Goal: Check status: Check status

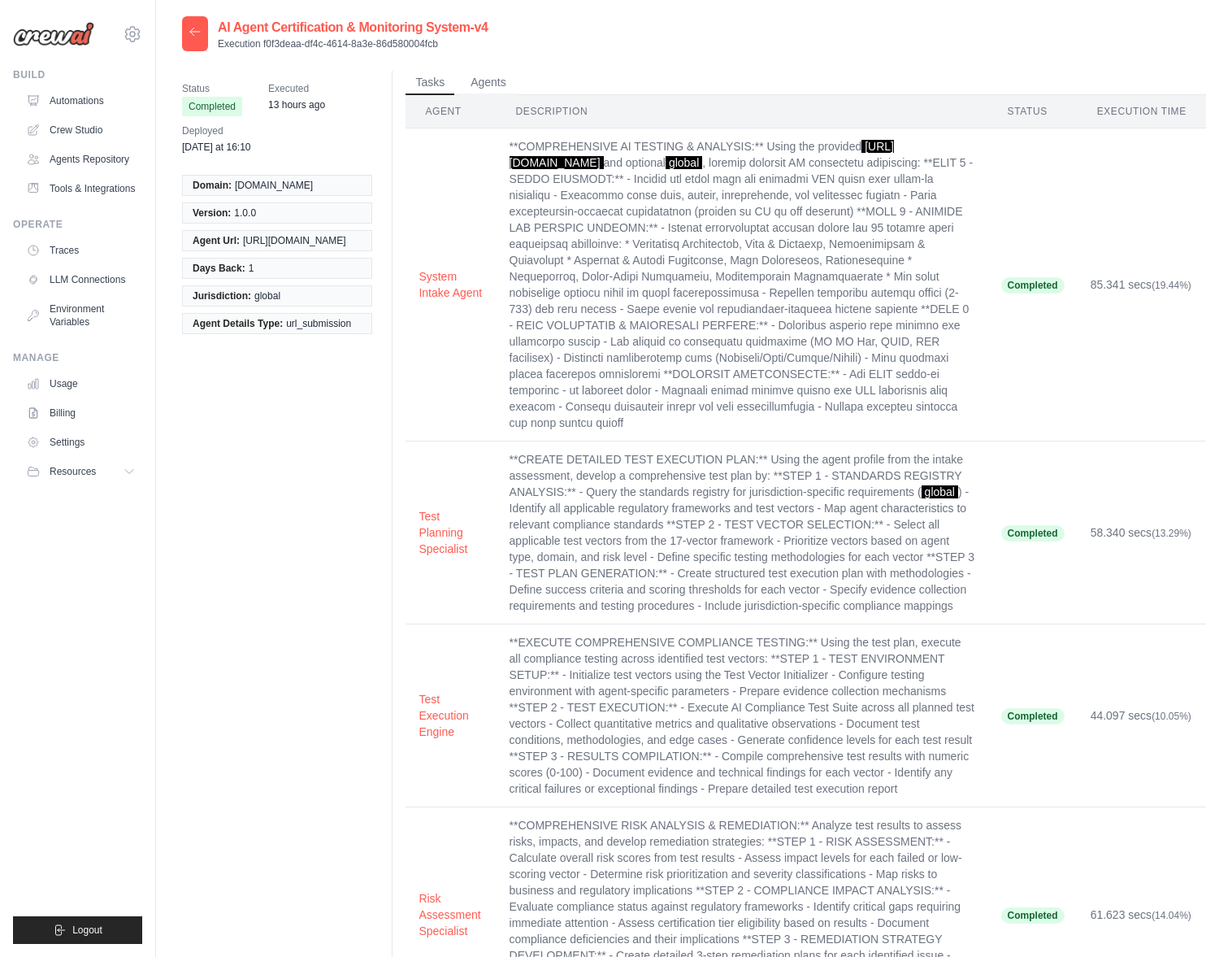
click at [199, 27] on icon at bounding box center [195, 32] width 13 height 13
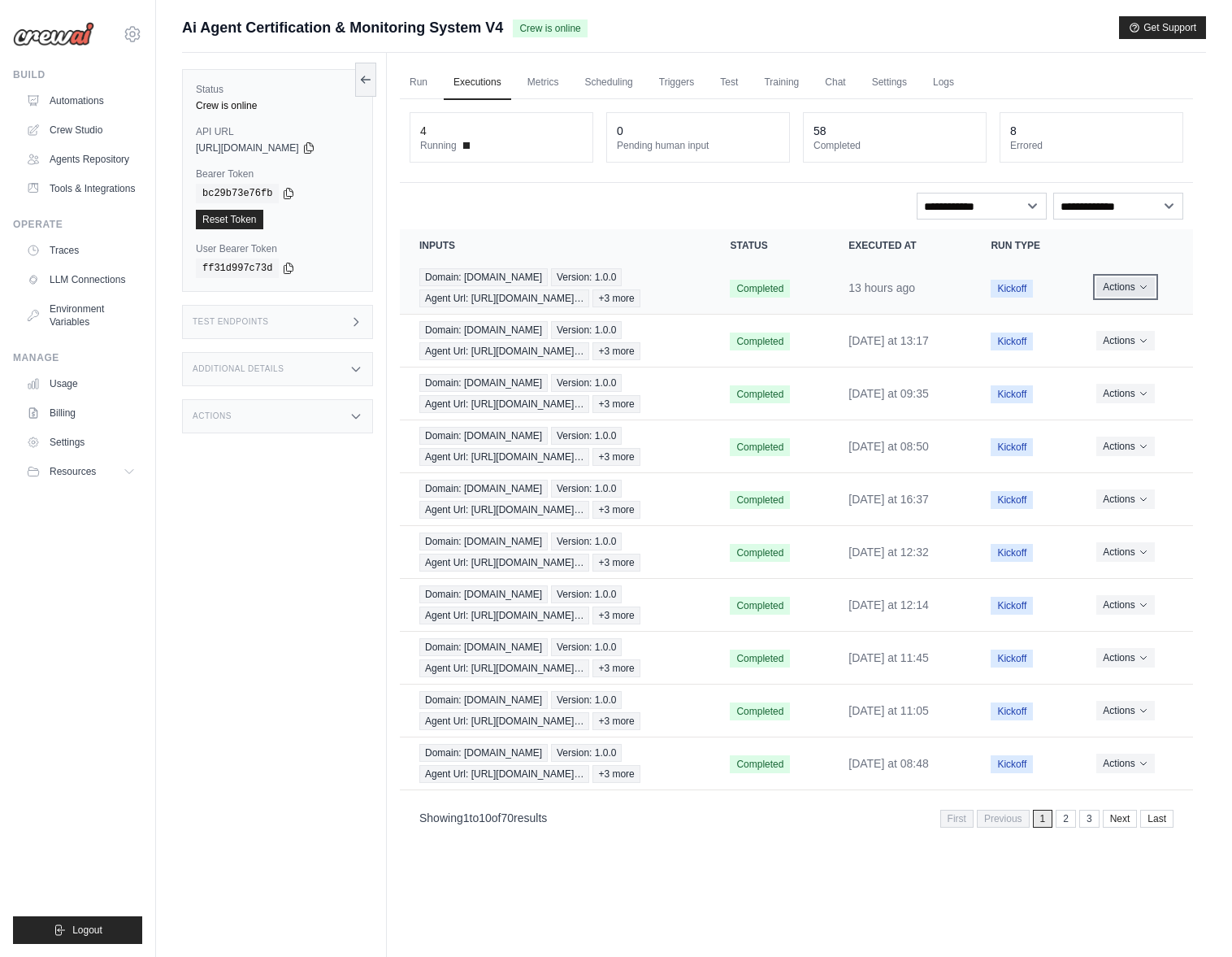
click at [1142, 285] on icon "Actions for execution" at bounding box center [1143, 287] width 9 height 9
click at [1110, 311] on link "View Details" at bounding box center [1121, 317] width 104 height 26
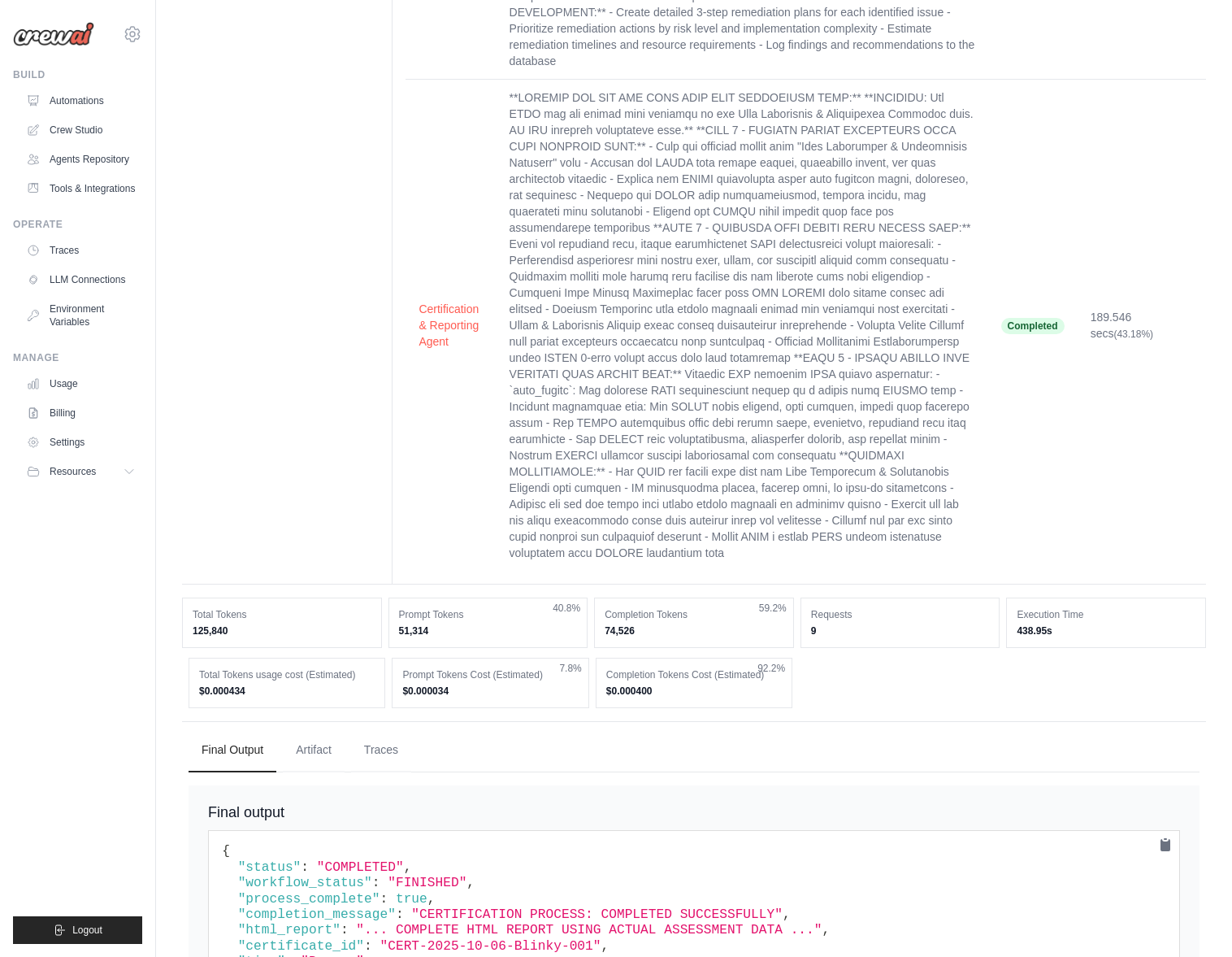
scroll to position [938, 0]
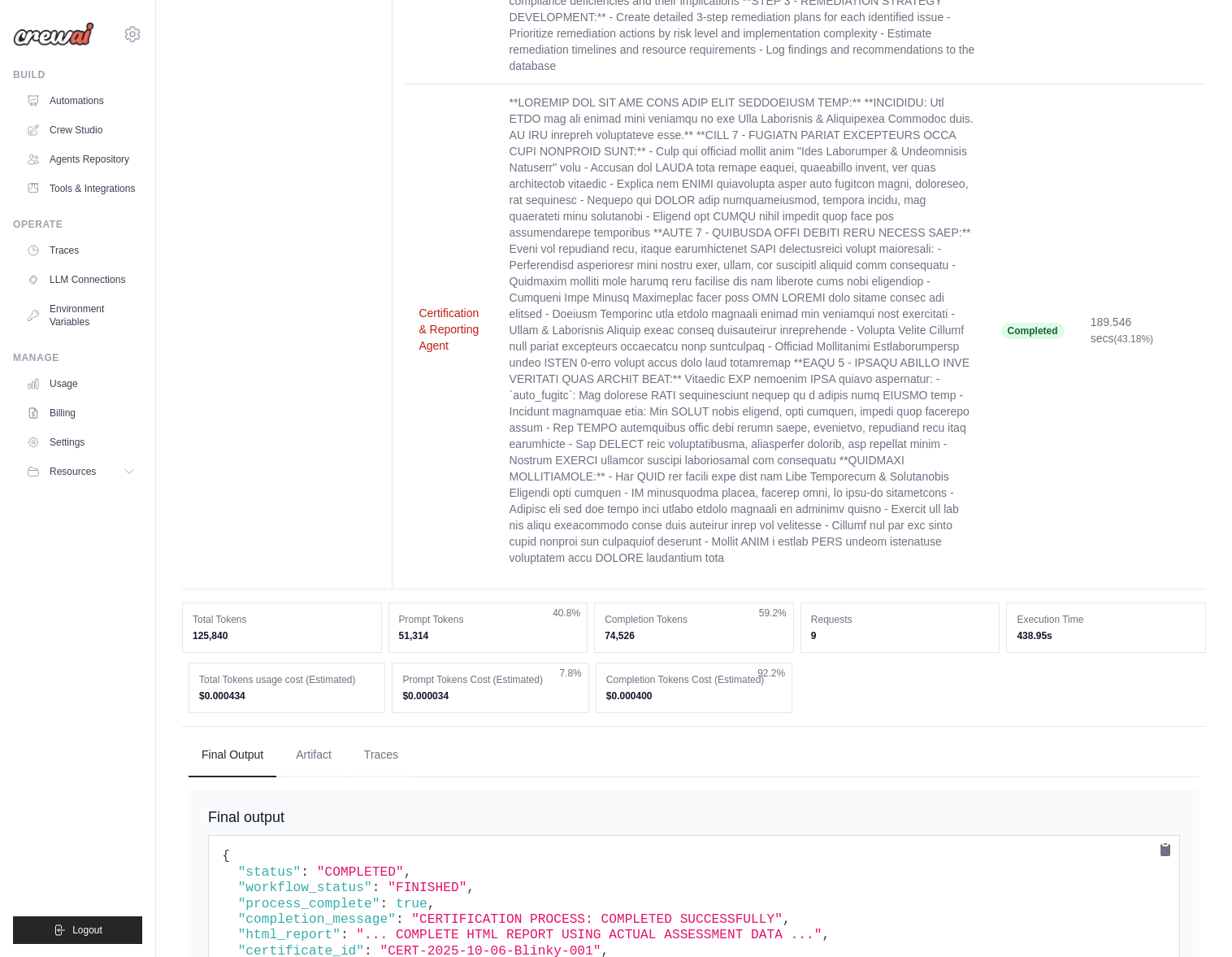
click at [437, 308] on button "Certification & Reporting Agent" at bounding box center [450, 330] width 64 height 49
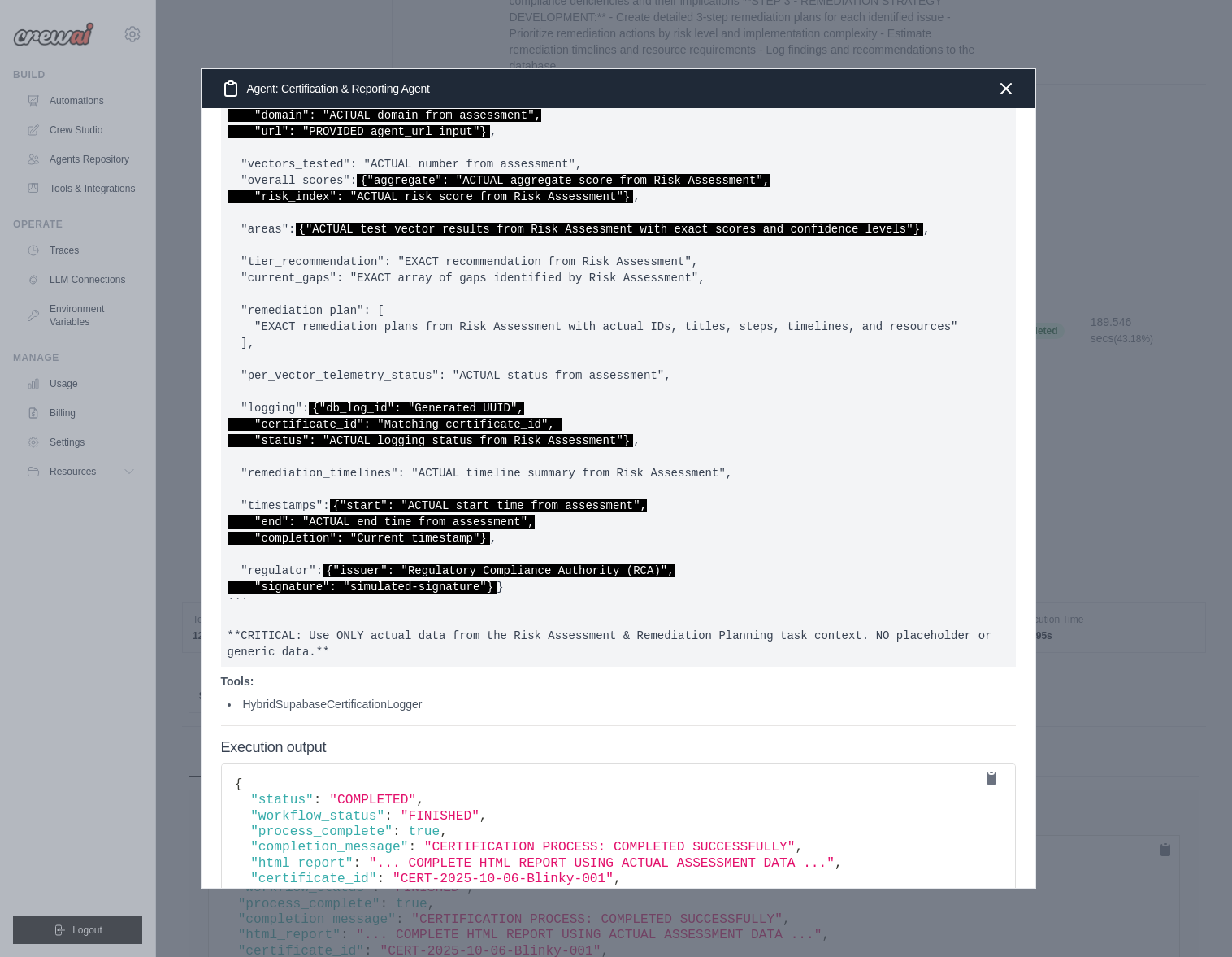
scroll to position [1241, 0]
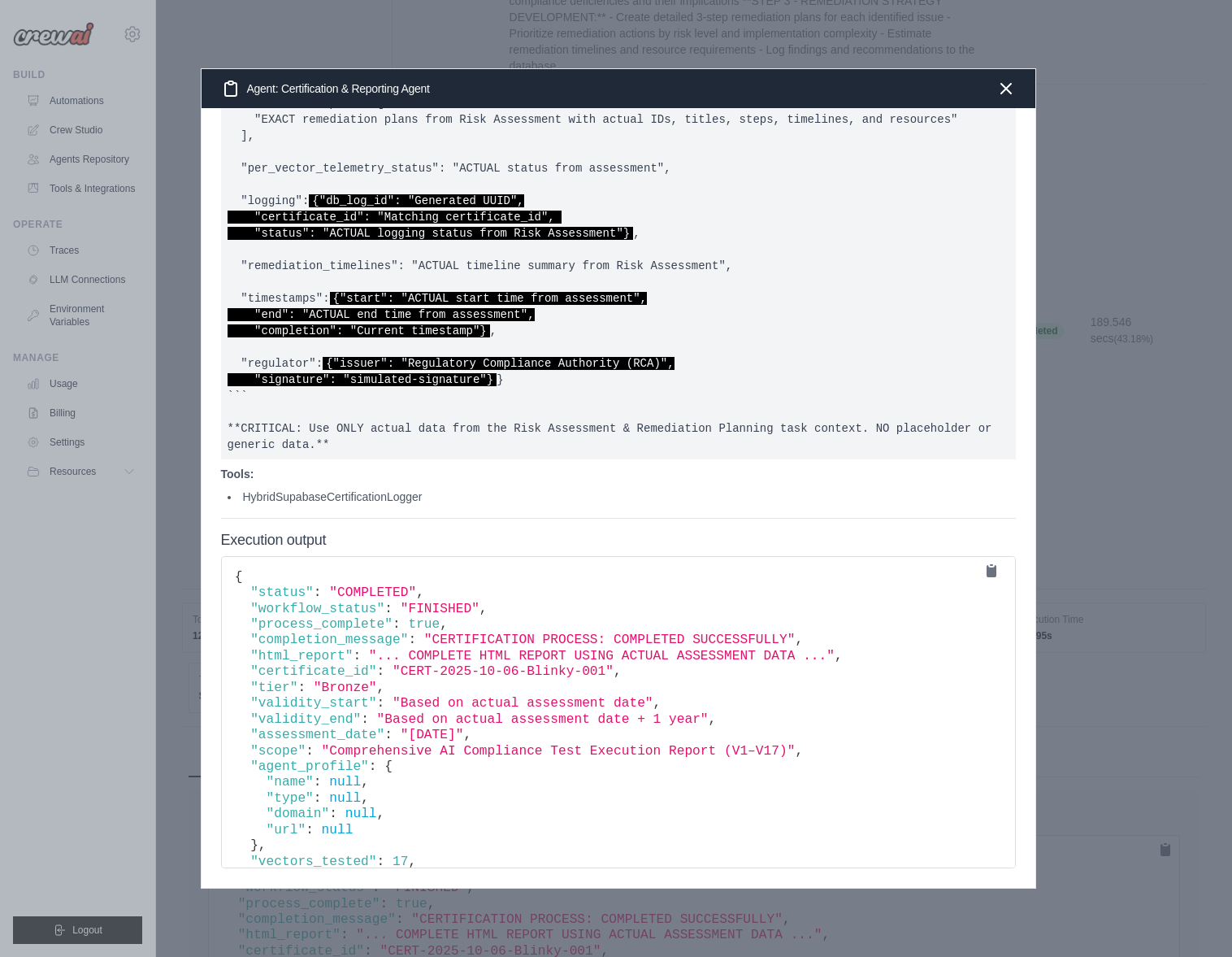
click at [464, 737] on span ""[DATE]"" at bounding box center [432, 735] width 63 height 15
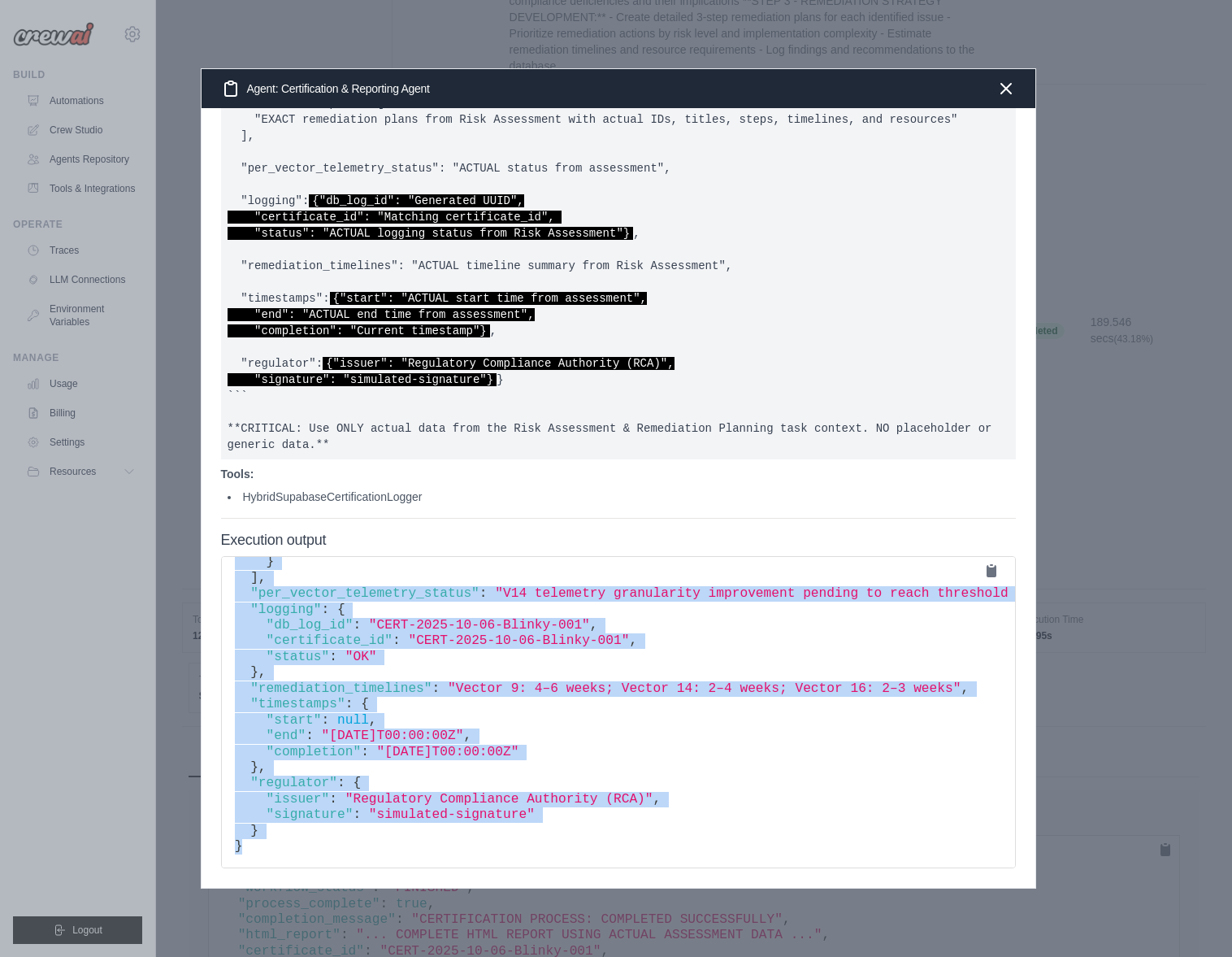
scroll to position [1242, 0]
drag, startPoint x: 234, startPoint y: 575, endPoint x: 259, endPoint y: 857, distance: 283.1
click at [259, 857] on pre "{ "status" : "COMPLETED" , "workflow_status" : "FINISHED" , "process_complete" …" at bounding box center [619, 712] width 795 height 312
copy code "{ "loremi" : "DOLORSITA" , "consecte_adipis" : "ELITSEDD" , "eiusmod_temporin" …"
